Goal: Transaction & Acquisition: Purchase product/service

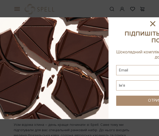
click at [155, 22] on icon at bounding box center [152, 23] width 5 height 5
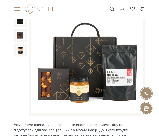
click at [19, 10] on span at bounding box center [16, 9] width 5 height 5
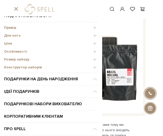
scroll to position [51, 0]
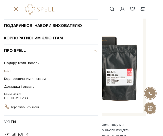
click at [7, 71] on link "SALE" at bounding box center [49, 71] width 91 height 8
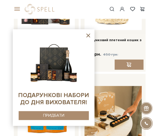
scroll to position [78, 0]
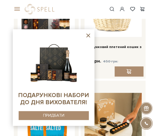
click at [89, 37] on icon at bounding box center [88, 35] width 6 height 6
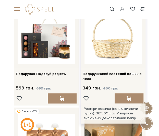
scroll to position [1, 0]
